Goal: Task Accomplishment & Management: Manage account settings

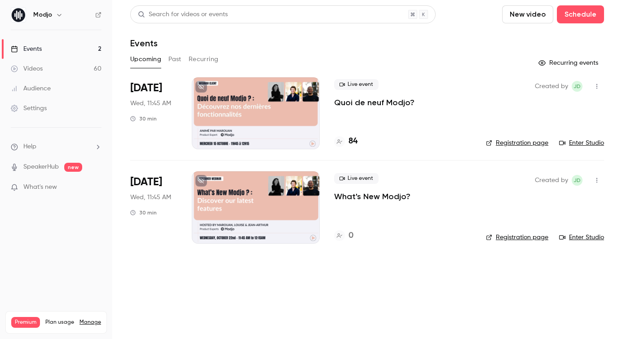
click at [46, 112] on div "Settings" at bounding box center [29, 108] width 36 height 9
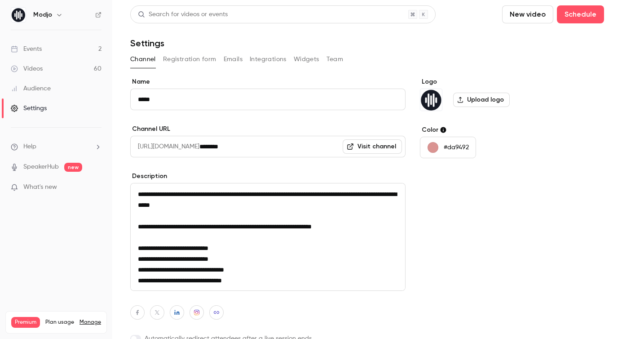
click at [268, 61] on button "Integrations" at bounding box center [268, 59] width 37 height 14
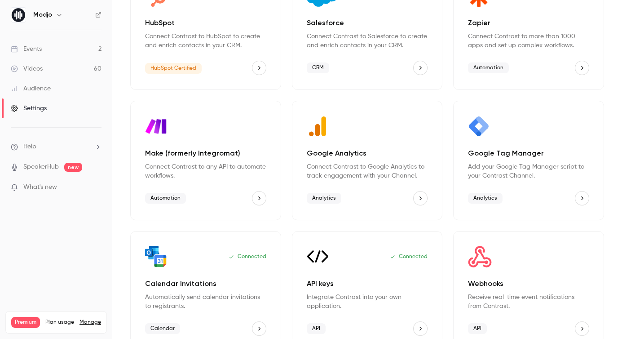
scroll to position [124, 0]
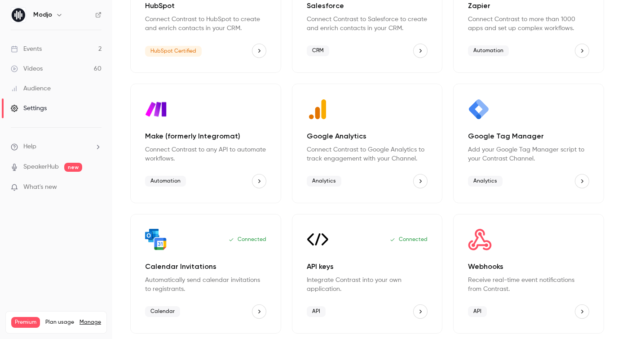
click at [62, 44] on link "Events 2" at bounding box center [56, 49] width 112 height 20
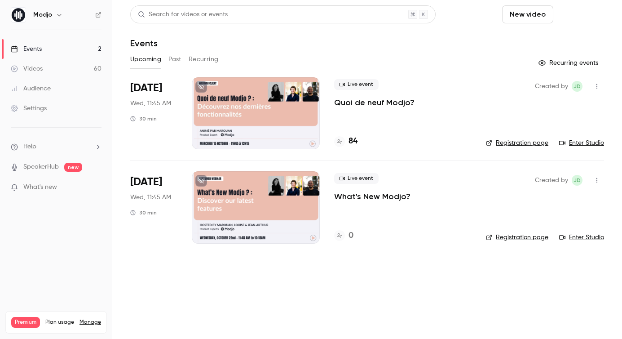
drag, startPoint x: 534, startPoint y: 14, endPoint x: 569, endPoint y: 15, distance: 35.5
click at [569, 15] on div "New video Schedule" at bounding box center [553, 14] width 102 height 18
click at [569, 15] on button "Schedule" at bounding box center [580, 14] width 47 height 18
click at [565, 40] on div "One time event" at bounding box center [562, 39] width 68 height 9
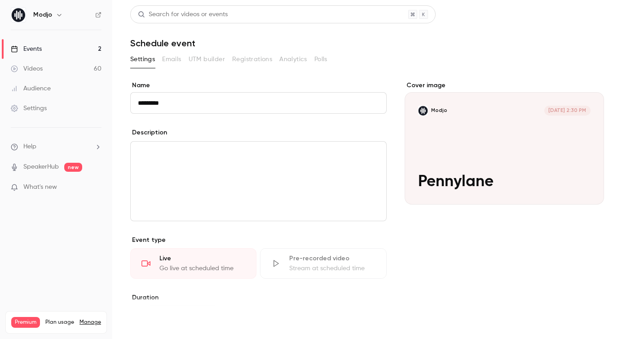
type input "*********"
click at [152, 323] on button "Save" at bounding box center [146, 323] width 32 height 18
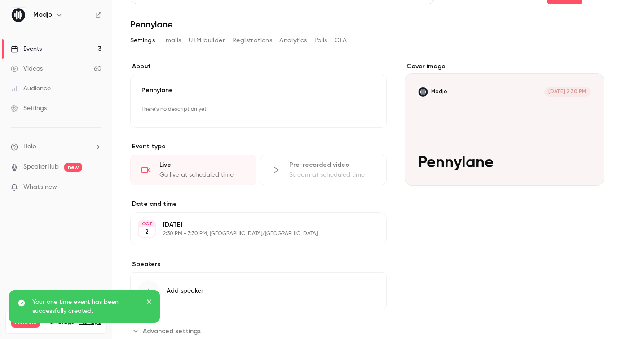
click at [237, 231] on div "Thursday, October 2 2:30 PM - 3:30 PM, Europe/Paris" at bounding box center [251, 228] width 176 height 17
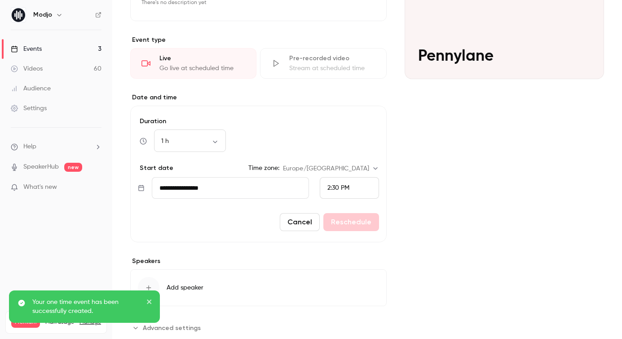
scroll to position [148, 0]
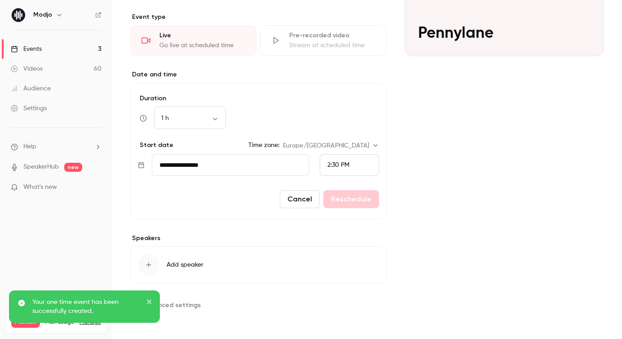
click at [199, 164] on input "**********" at bounding box center [230, 165] width 157 height 22
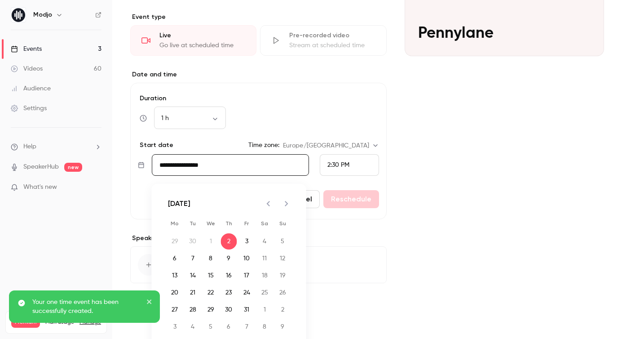
click at [283, 203] on icon "Next month" at bounding box center [286, 203] width 11 height 11
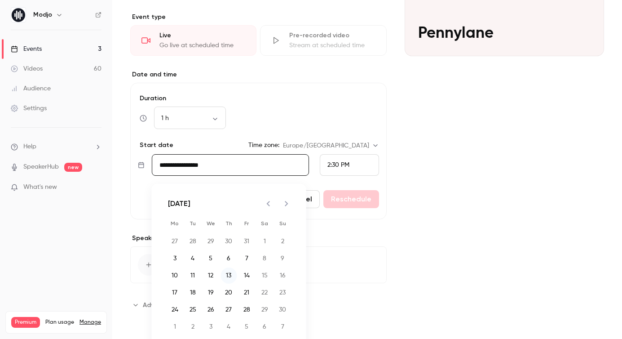
click at [230, 274] on button "13" at bounding box center [229, 275] width 16 height 16
type input "**********"
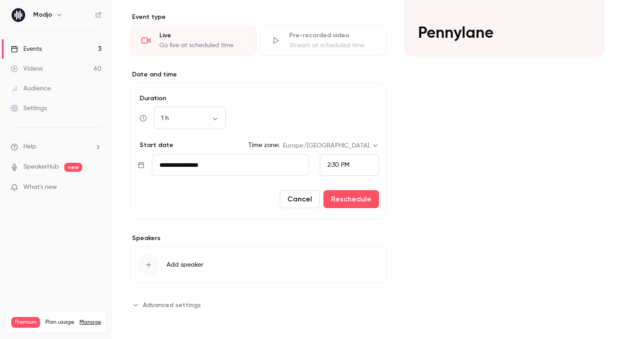
click at [330, 163] on span "2:30 PM" at bounding box center [339, 165] width 22 height 6
drag, startPoint x: 339, startPoint y: 65, endPoint x: 349, endPoint y: 130, distance: 65.9
click at [339, 65] on span "11:00 AM" at bounding box center [340, 68] width 25 height 6
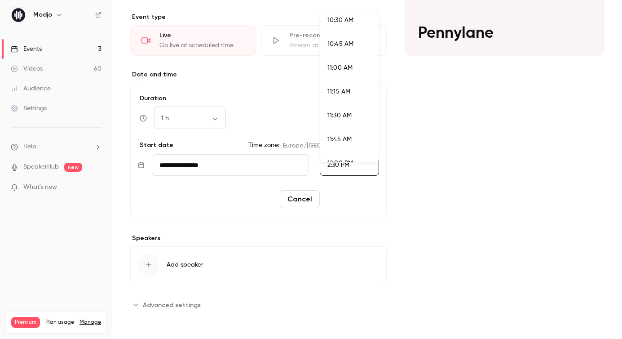
scroll to position [1317, 0]
click at [353, 204] on button "Reschedule" at bounding box center [352, 199] width 56 height 18
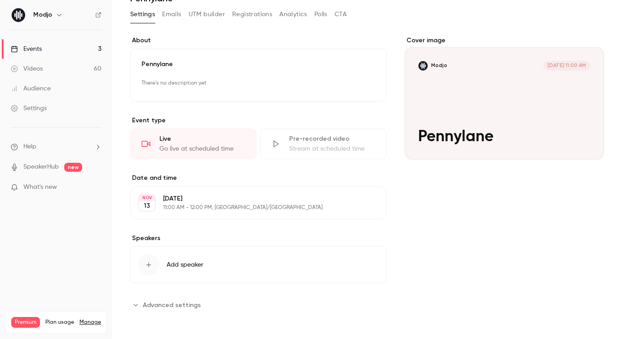
scroll to position [0, 0]
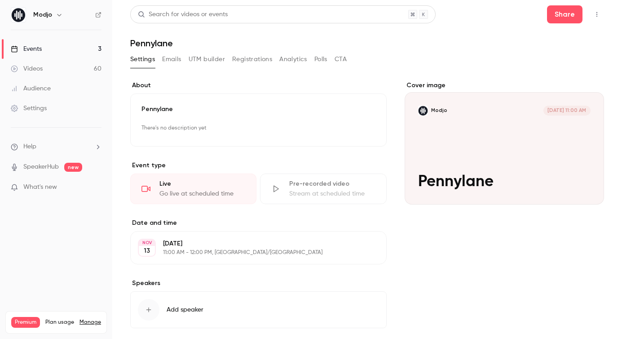
click at [176, 55] on button "Emails" at bounding box center [171, 59] width 19 height 14
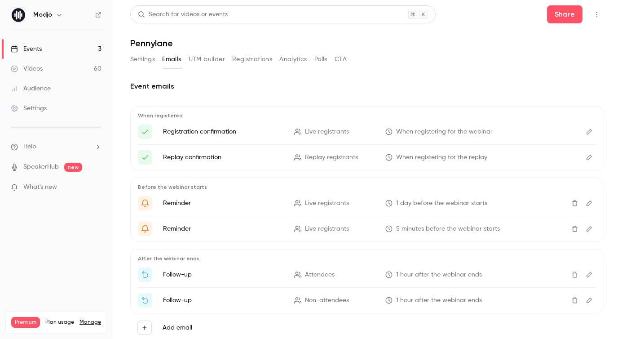
click at [145, 59] on button "Settings" at bounding box center [142, 59] width 25 height 14
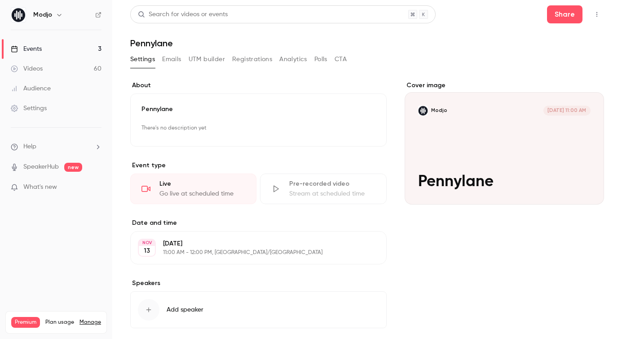
scroll to position [45, 0]
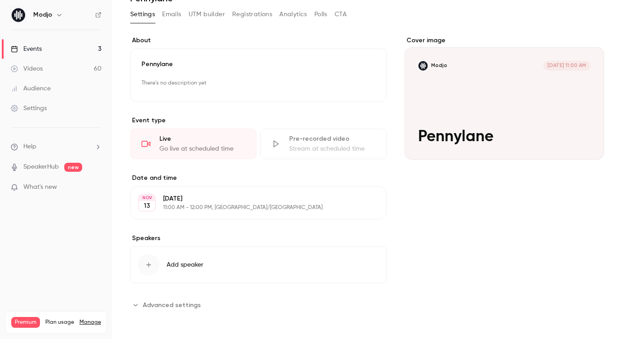
click at [161, 303] on span "Advanced settings" at bounding box center [172, 304] width 58 height 9
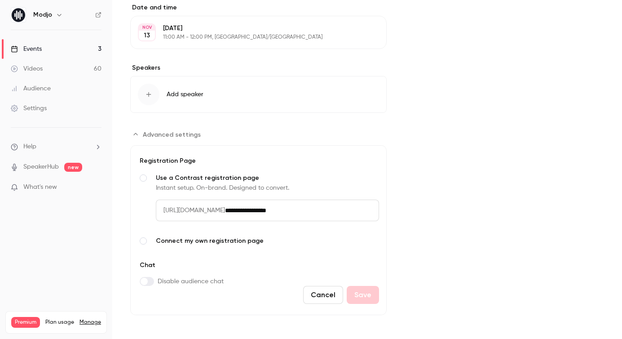
scroll to position [218, 0]
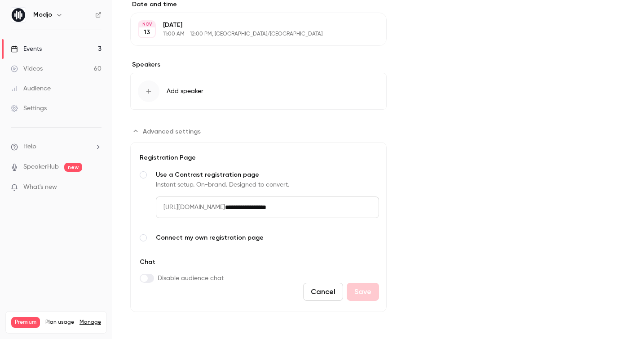
click at [181, 239] on span "Connect my own registration page" at bounding box center [267, 237] width 223 height 9
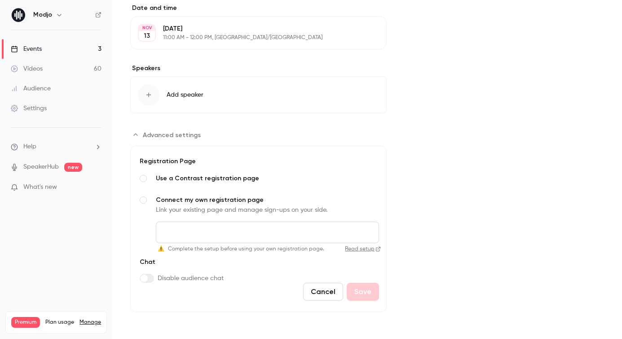
scroll to position [215, 0]
click at [181, 239] on input "Connect my own registration page Link your existing page and manage sign-ups on…" at bounding box center [267, 233] width 223 height 22
paste input "**********"
type input "**********"
click at [368, 295] on button "Save" at bounding box center [363, 292] width 32 height 18
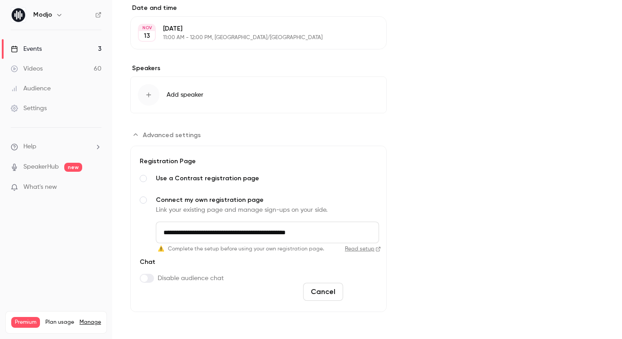
scroll to position [45, 0]
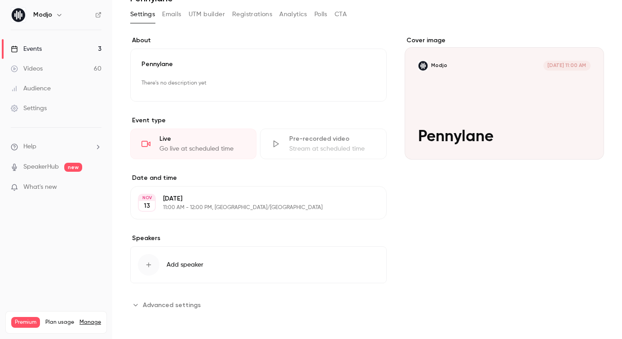
click at [187, 306] on span "Advanced settings" at bounding box center [172, 304] width 58 height 9
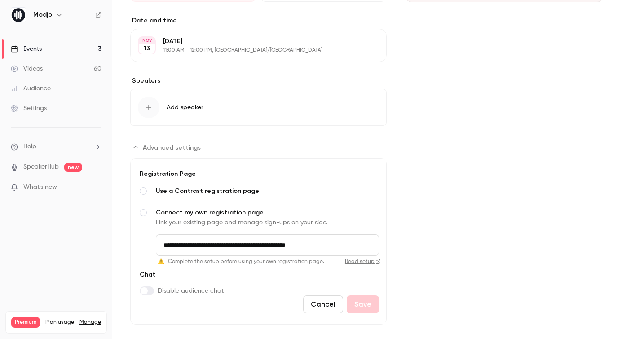
scroll to position [203, 0]
click at [135, 146] on icon "Advanced settings" at bounding box center [135, 146] width 4 height 2
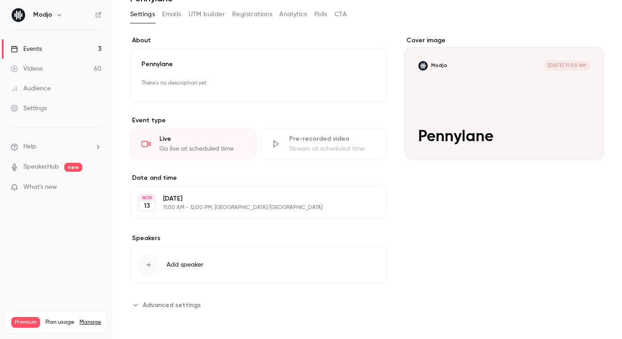
scroll to position [0, 0]
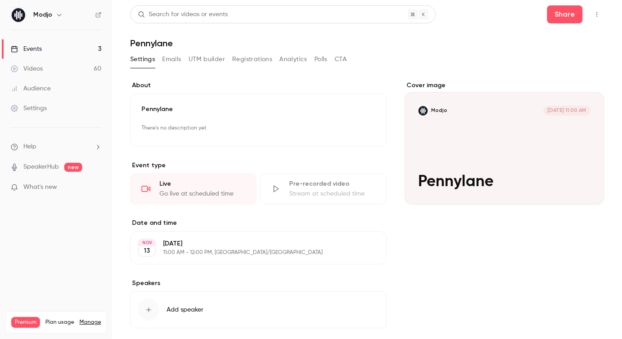
click at [180, 58] on button "Emails" at bounding box center [171, 59] width 19 height 14
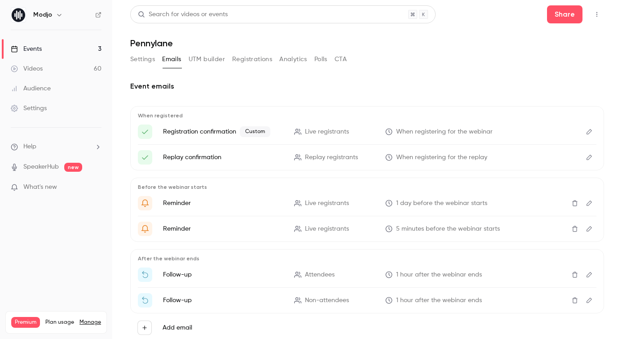
click at [213, 57] on button "UTM builder" at bounding box center [207, 59] width 36 height 14
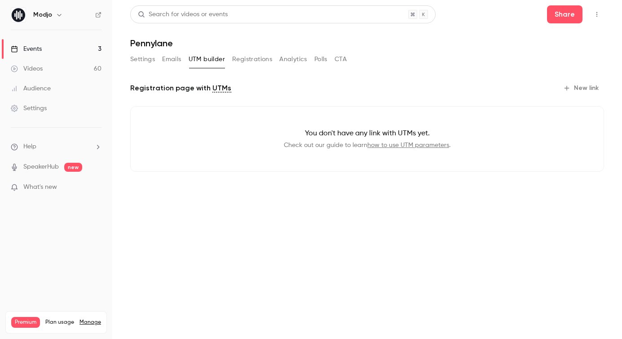
click at [250, 58] on button "Registrations" at bounding box center [252, 59] width 40 height 14
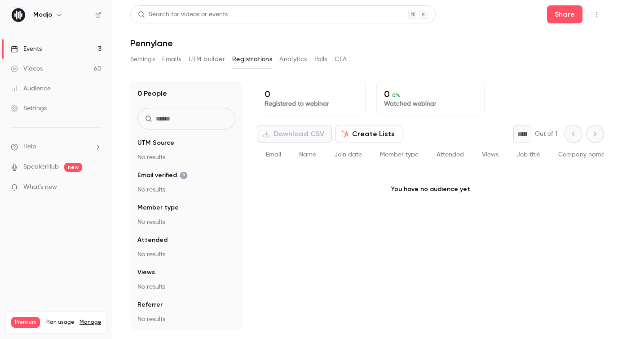
click at [291, 59] on button "Analytics" at bounding box center [293, 59] width 28 height 14
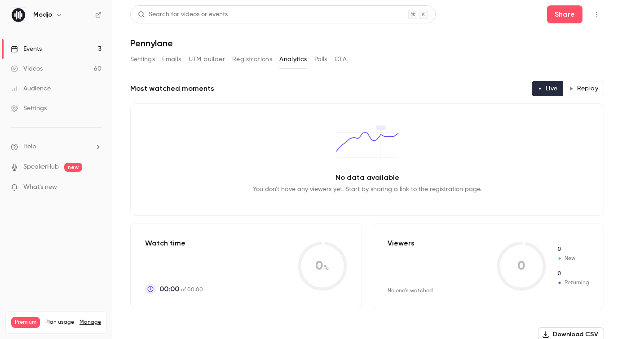
click at [322, 58] on button "Polls" at bounding box center [321, 59] width 13 height 14
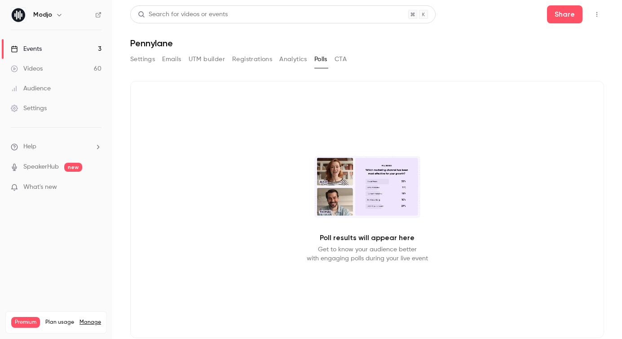
scroll to position [3, 0]
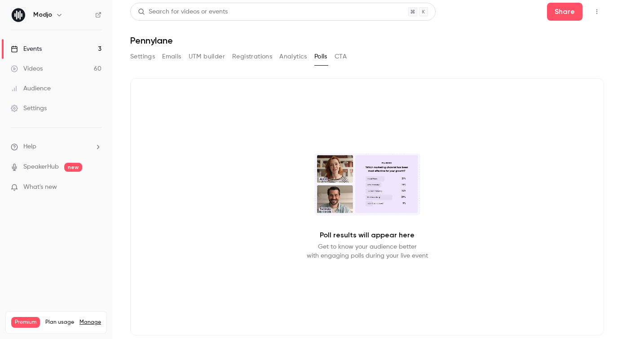
click at [340, 55] on button "CTA" at bounding box center [341, 56] width 12 height 14
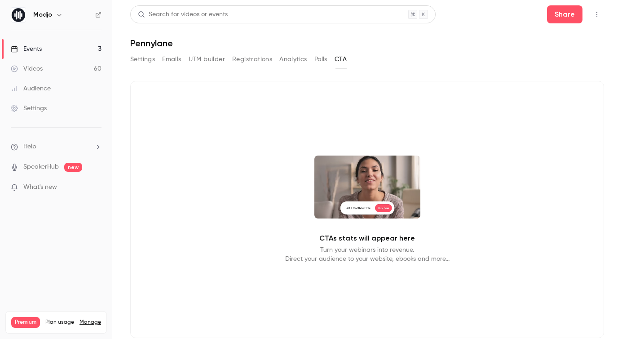
click at [147, 60] on button "Settings" at bounding box center [142, 59] width 25 height 14
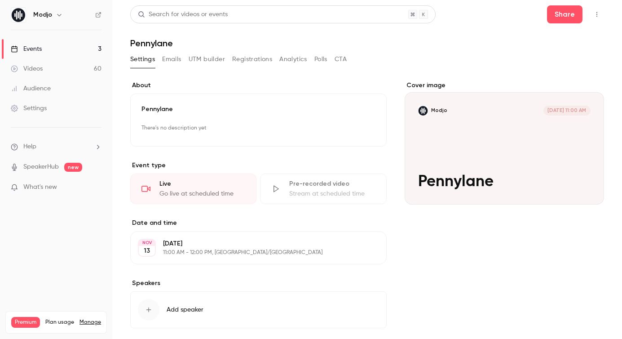
scroll to position [45, 0]
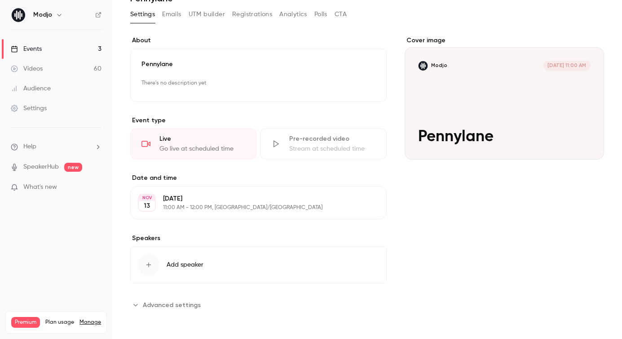
drag, startPoint x: 186, startPoint y: 310, endPoint x: 188, endPoint y: 306, distance: 4.6
click at [185, 310] on button "Advanced settings" at bounding box center [168, 304] width 76 height 14
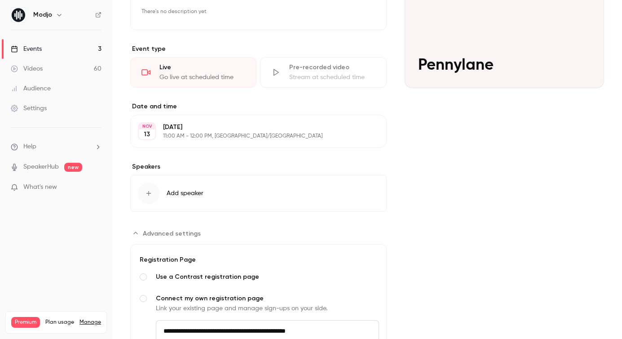
scroll to position [215, 0]
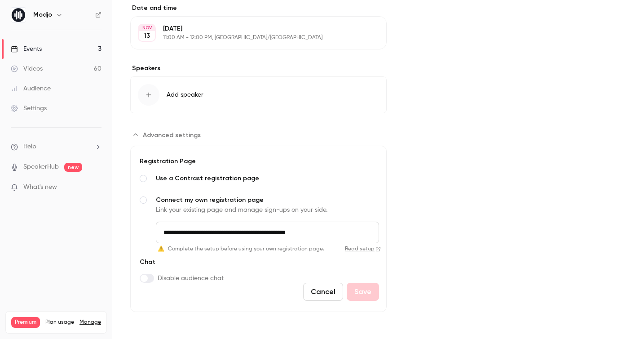
click at [365, 248] on link "Read setup" at bounding box center [354, 248] width 53 height 7
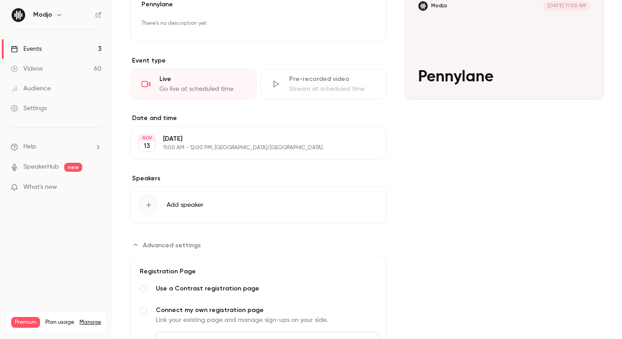
scroll to position [0, 0]
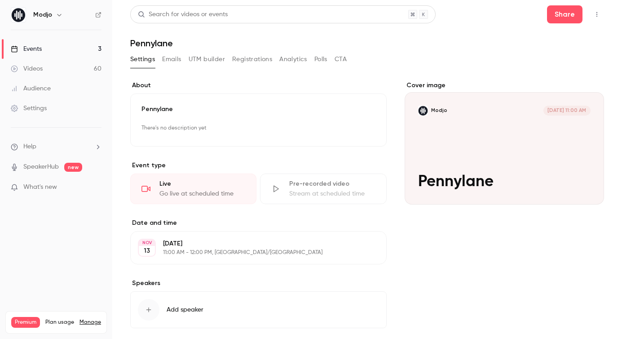
click at [312, 107] on p "Pennylane" at bounding box center [259, 109] width 234 height 9
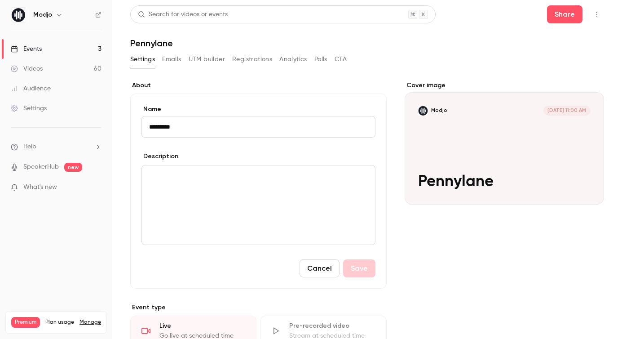
click at [314, 97] on div "Name ********* Description Cancel Save" at bounding box center [258, 190] width 257 height 195
click at [249, 60] on button "Registrations" at bounding box center [252, 59] width 40 height 14
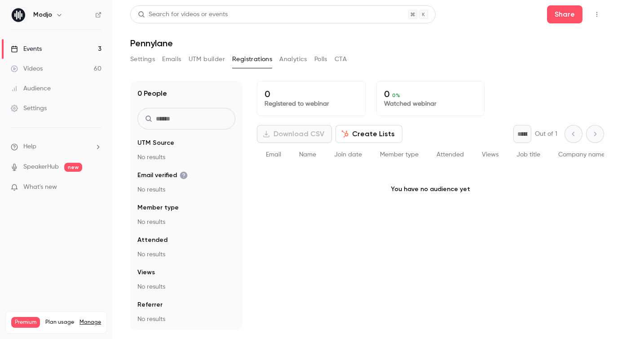
click at [369, 133] on button "Create Lists" at bounding box center [369, 134] width 67 height 18
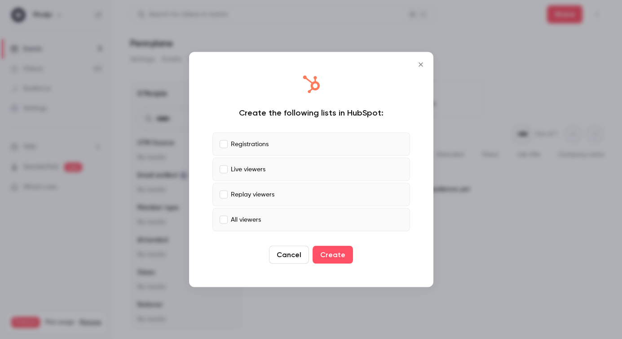
click at [369, 133] on label "Registrations" at bounding box center [312, 144] width 198 height 23
click at [309, 195] on label "Replay viewers" at bounding box center [312, 194] width 198 height 23
click at [289, 225] on label "All viewers" at bounding box center [312, 219] width 198 height 23
click at [344, 253] on button "Create" at bounding box center [333, 255] width 40 height 18
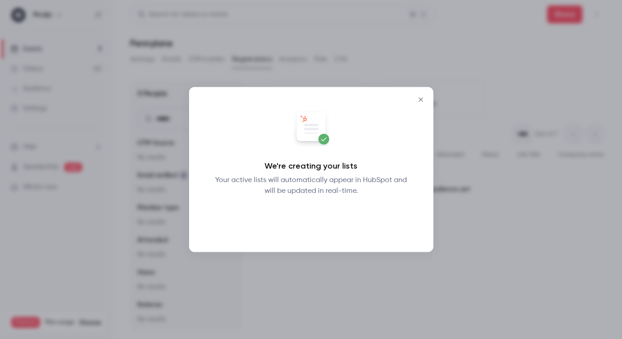
click at [313, 224] on button "Okay" at bounding box center [311, 220] width 33 height 18
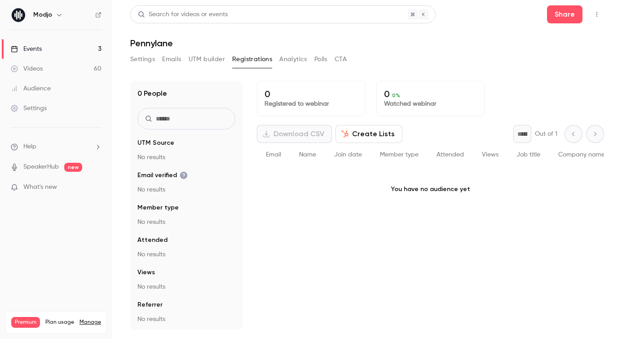
click at [381, 133] on button "Create Lists" at bounding box center [369, 134] width 67 height 18
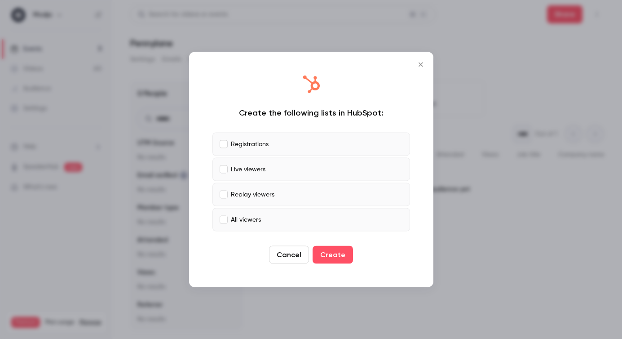
click at [282, 144] on label "Registrations" at bounding box center [312, 144] width 198 height 23
click at [276, 165] on label "Live viewers" at bounding box center [312, 169] width 198 height 23
click at [281, 192] on label "Replay viewers" at bounding box center [312, 194] width 198 height 23
click at [422, 64] on icon "Close" at bounding box center [421, 64] width 11 height 7
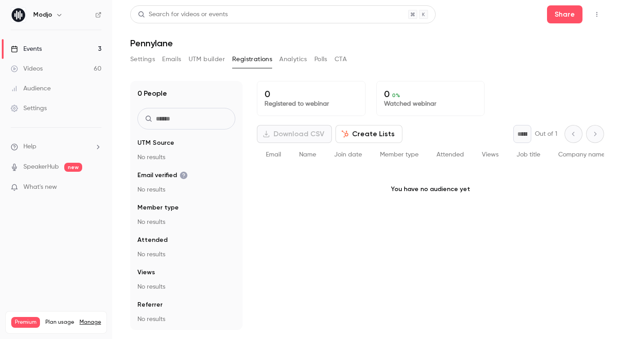
click at [175, 58] on button "Emails" at bounding box center [171, 59] width 19 height 14
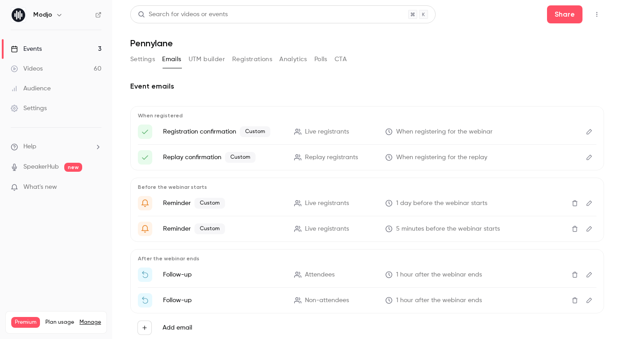
scroll to position [27, 0]
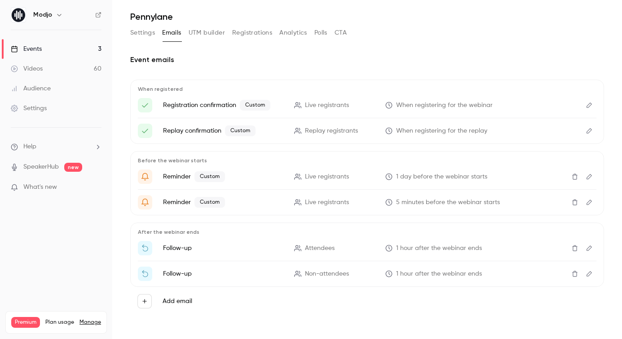
click at [204, 246] on p "Follow-up" at bounding box center [223, 248] width 120 height 9
drag, startPoint x: 181, startPoint y: 245, endPoint x: 251, endPoint y: 252, distance: 70.0
click at [181, 245] on p "Follow-up" at bounding box center [223, 248] width 120 height 9
click at [589, 249] on icon "Edit" at bounding box center [589, 248] width 7 height 6
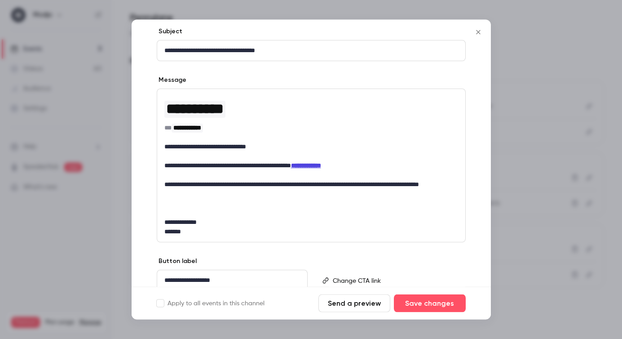
scroll to position [95, 0]
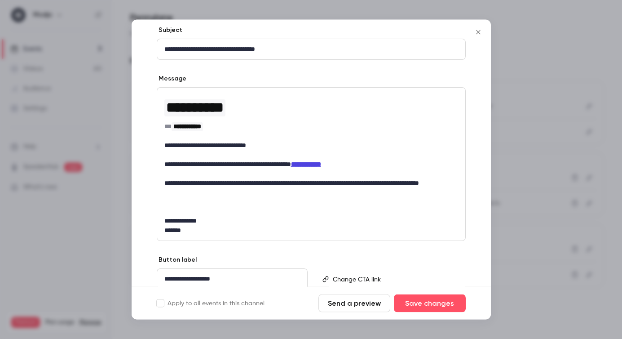
click at [479, 29] on icon "Close" at bounding box center [478, 32] width 11 height 7
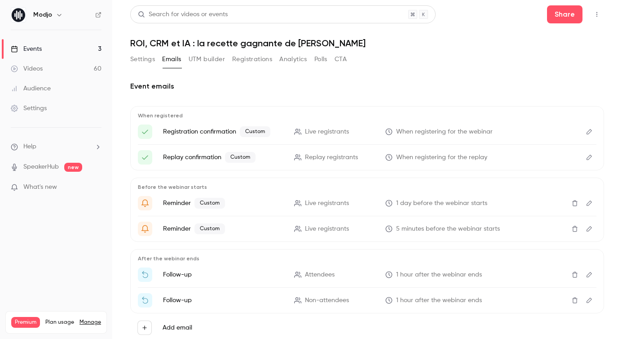
click at [247, 60] on button "Registrations" at bounding box center [252, 59] width 40 height 14
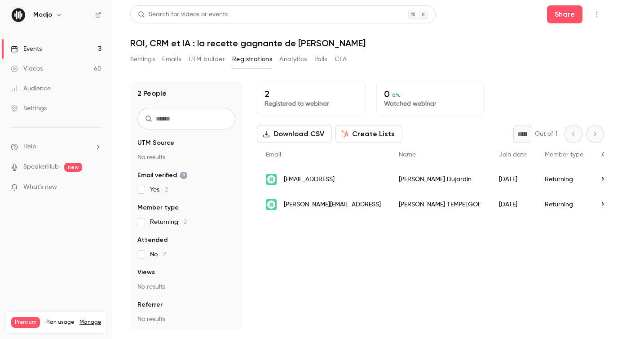
click at [380, 134] on button "Create Lists" at bounding box center [369, 134] width 67 height 18
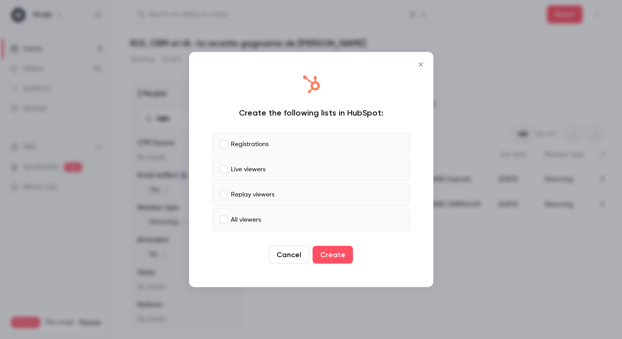
click at [244, 146] on p "Registrations" at bounding box center [250, 143] width 38 height 9
drag, startPoint x: 253, startPoint y: 191, endPoint x: 255, endPoint y: 221, distance: 29.7
click at [253, 191] on p "Replay viewers" at bounding box center [253, 194] width 44 height 9
click at [255, 221] on p "All viewers" at bounding box center [246, 219] width 30 height 9
click at [423, 65] on icon "Close" at bounding box center [421, 64] width 11 height 7
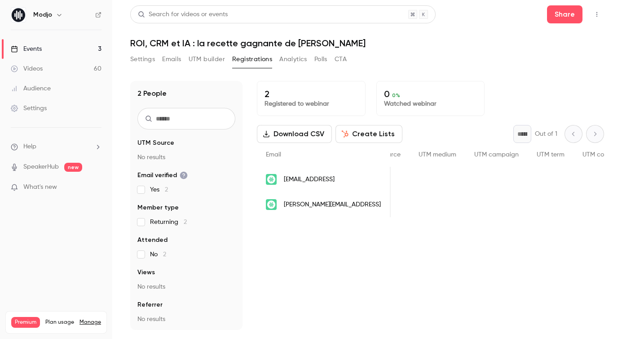
scroll to position [0, 491]
click at [604, 206] on icon "People list" at bounding box center [607, 204] width 7 height 6
click at [171, 55] on button "Emails" at bounding box center [171, 59] width 19 height 14
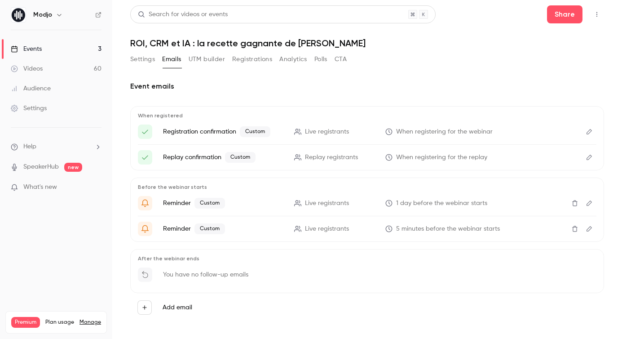
click at [204, 129] on p "Registration confirmation Custom" at bounding box center [223, 131] width 120 height 11
click at [589, 133] on icon "Edit" at bounding box center [589, 132] width 7 height 6
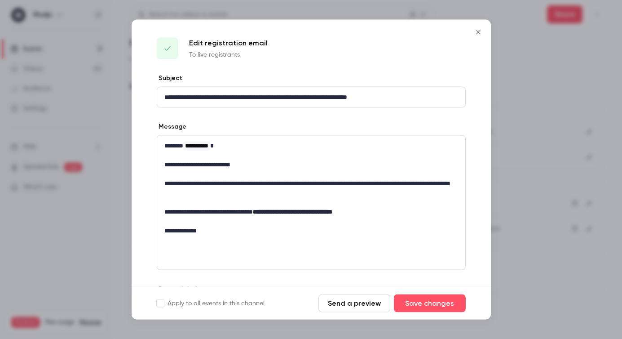
click at [478, 32] on icon "Close" at bounding box center [478, 32] width 4 height 4
